Goal: Navigation & Orientation: Find specific page/section

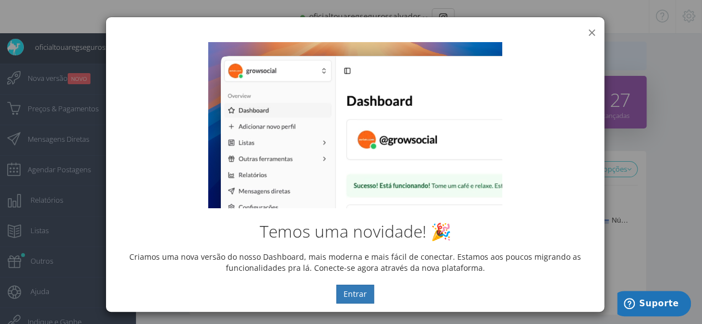
click at [587, 31] on button "×" at bounding box center [591, 32] width 8 height 15
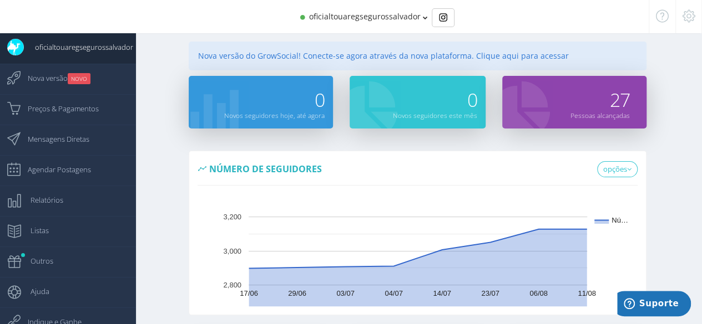
click at [534, 54] on div "Nova versão do GrowSocial! Conecte-se agora através da nova plataforma. Clique …" at bounding box center [417, 56] width 457 height 29
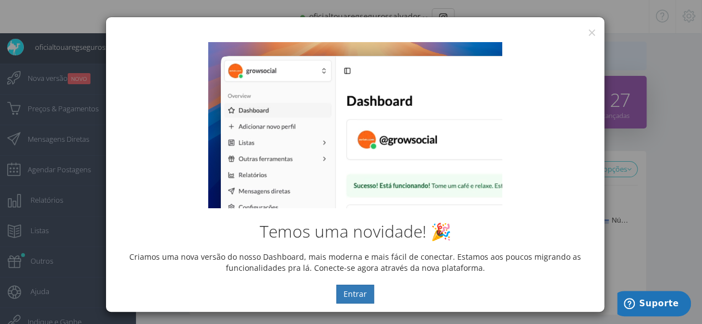
click at [586, 34] on div "[PERSON_NAME] novidade! 🎉 Criamos uma nova versão do nosso Dashboard, mais mode…" at bounding box center [355, 173] width 498 height 278
click at [590, 31] on button "×" at bounding box center [591, 32] width 8 height 15
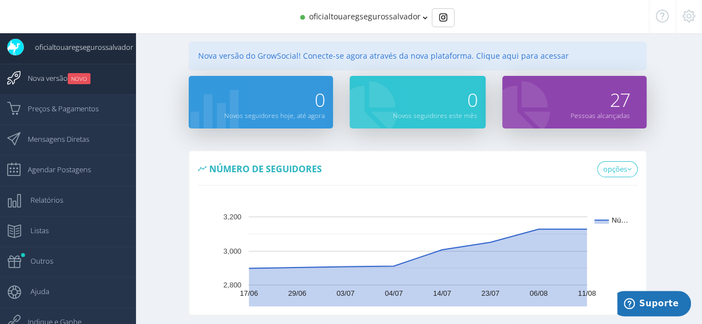
click at [74, 84] on small "NOVO" at bounding box center [79, 78] width 23 height 11
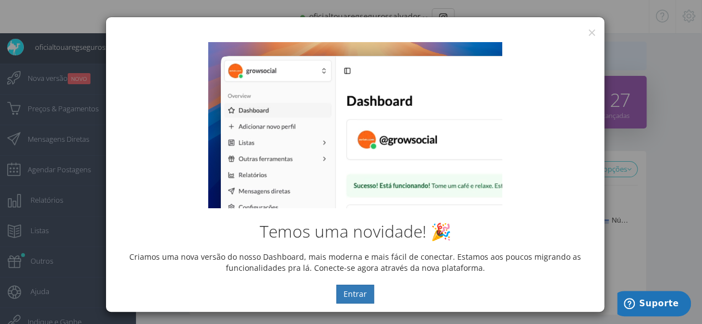
click at [586, 34] on div "[PERSON_NAME] novidade! 🎉 Criamos uma nova versão do nosso Dashboard, mais mode…" at bounding box center [355, 173] width 498 height 278
click at [587, 32] on button "×" at bounding box center [591, 32] width 8 height 15
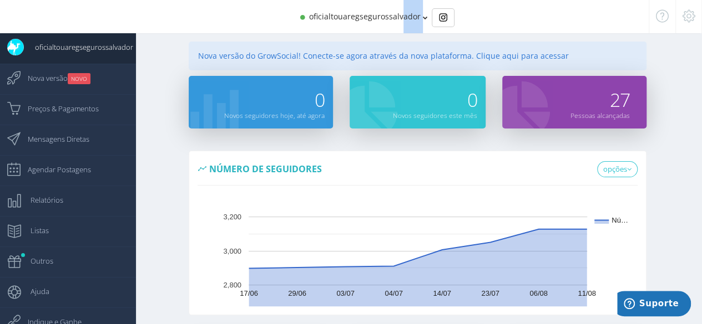
drag, startPoint x: 425, startPoint y: 18, endPoint x: 408, endPoint y: 14, distance: 17.8
click at [408, 14] on div "oficialtouaregsegurossalvador" at bounding box center [350, 16] width 535 height 33
